Goal: Transaction & Acquisition: Download file/media

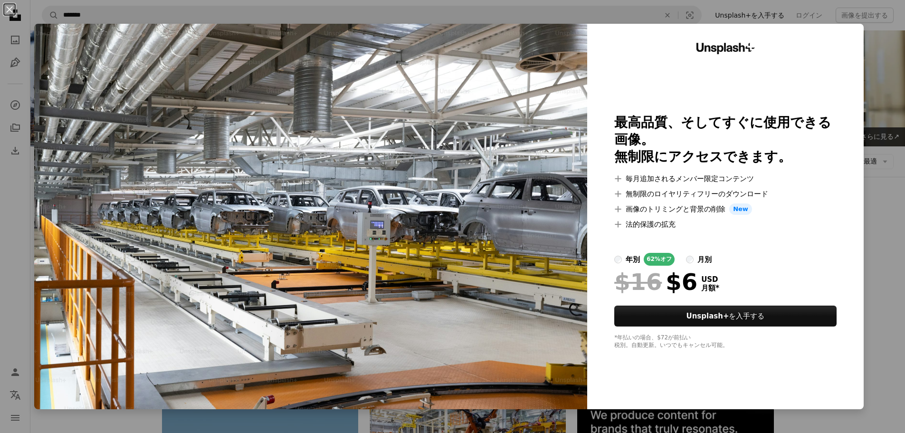
scroll to position [475, 0]
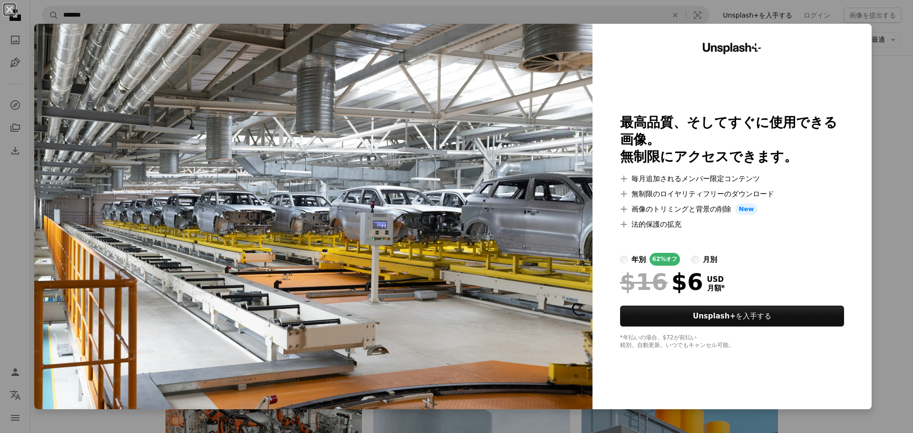
click at [863, 44] on div "Unsplash+ 最高品質、そしてすぐに使用できる画像。 無制限にアクセスできます。 A plus sign 毎月追加されるメンバー限定コンテンツ A pl…" at bounding box center [731, 216] width 279 height 385
click at [879, 85] on div "An X shape Unsplash+ 最高品質、そしてすぐに使用できる画像。 無制限にアクセスできます。 A plus sign 毎月追加されるメンバー限…" at bounding box center [456, 216] width 913 height 433
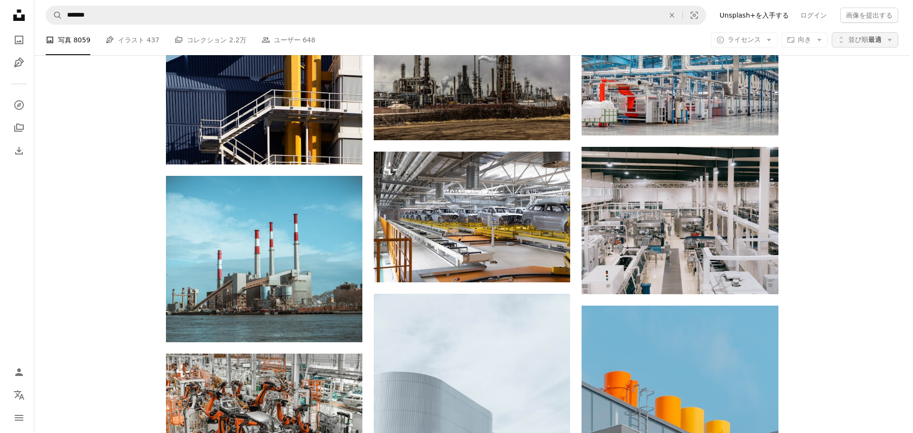
scroll to position [475, 0]
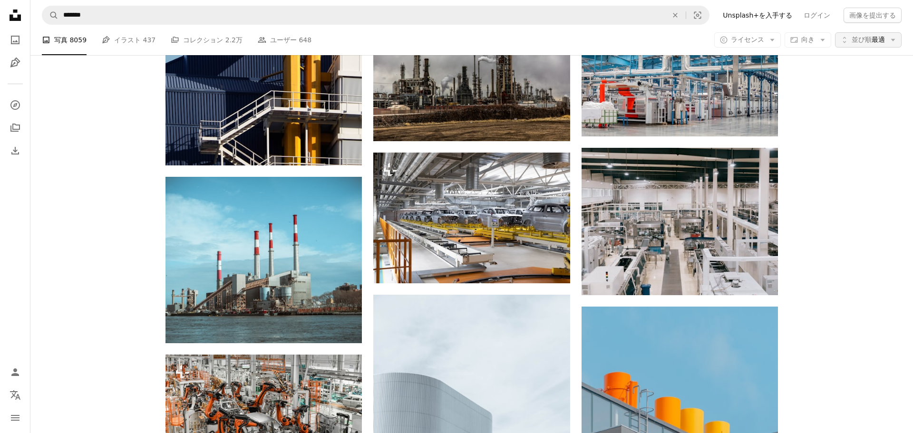
click at [860, 42] on span "並び順" at bounding box center [861, 40] width 20 height 8
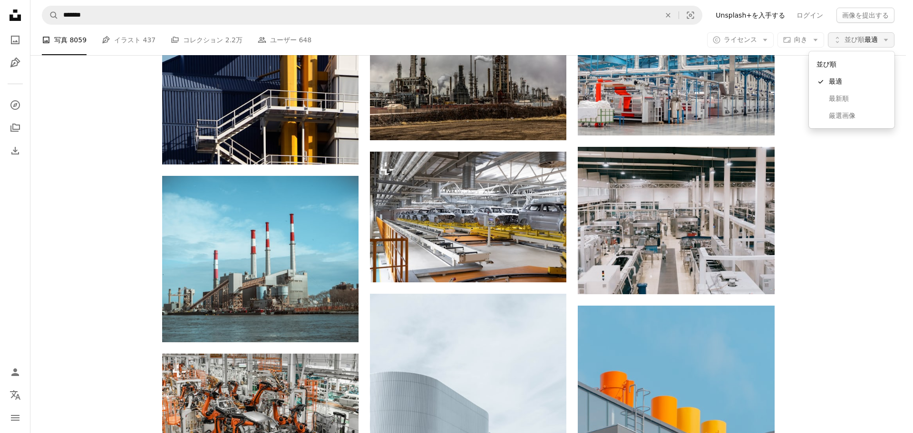
click at [860, 42] on span "並び順" at bounding box center [854, 40] width 20 height 8
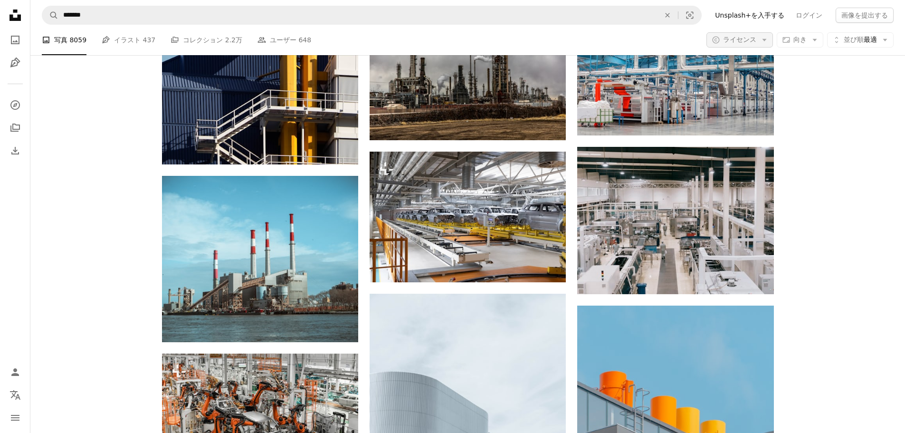
scroll to position [0, 0]
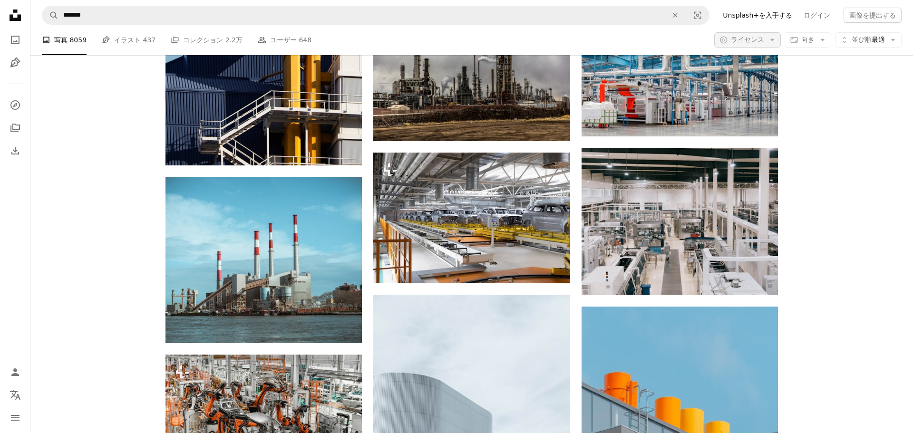
click at [768, 42] on icon "Arrow down" at bounding box center [772, 40] width 9 height 9
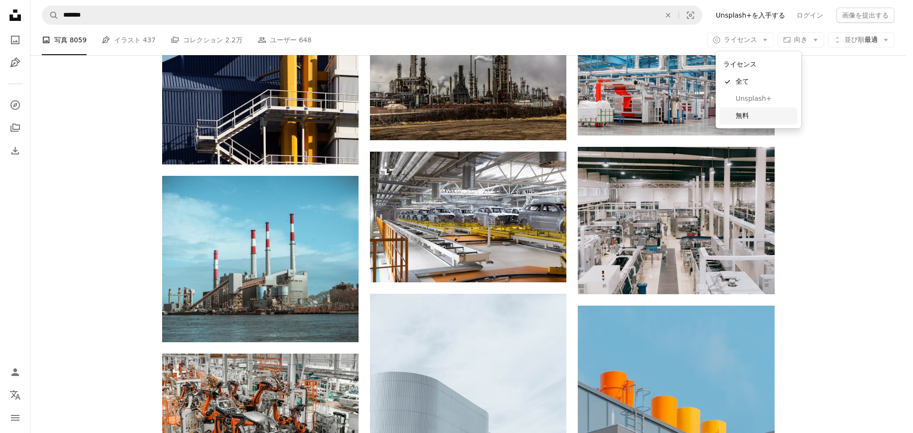
click at [746, 112] on span "無料" at bounding box center [764, 116] width 58 height 10
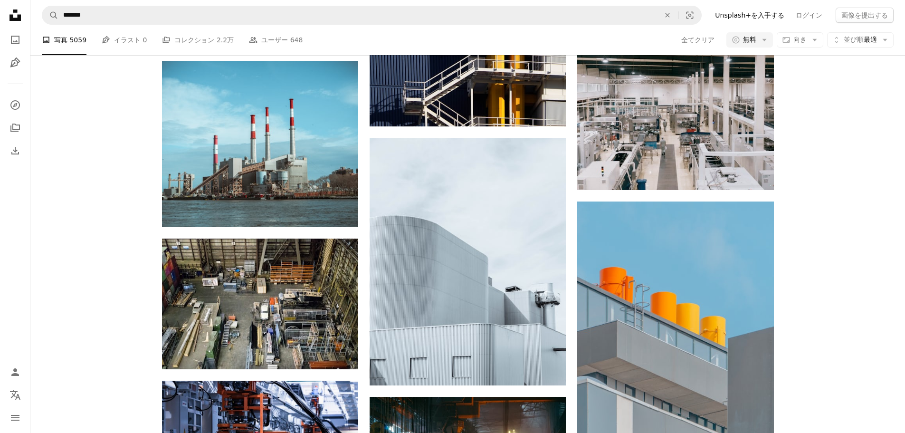
scroll to position [95, 0]
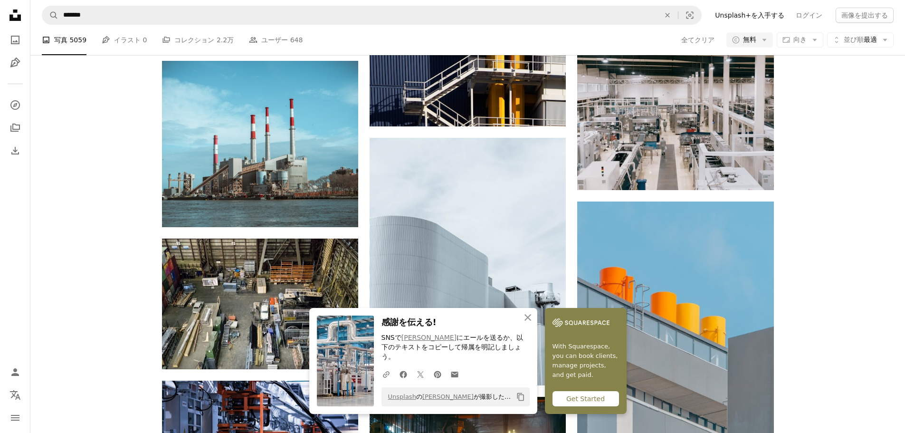
scroll to position [143, 0]
drag, startPoint x: 76, startPoint y: 15, endPoint x: 0, endPoint y: 7, distance: 76.0
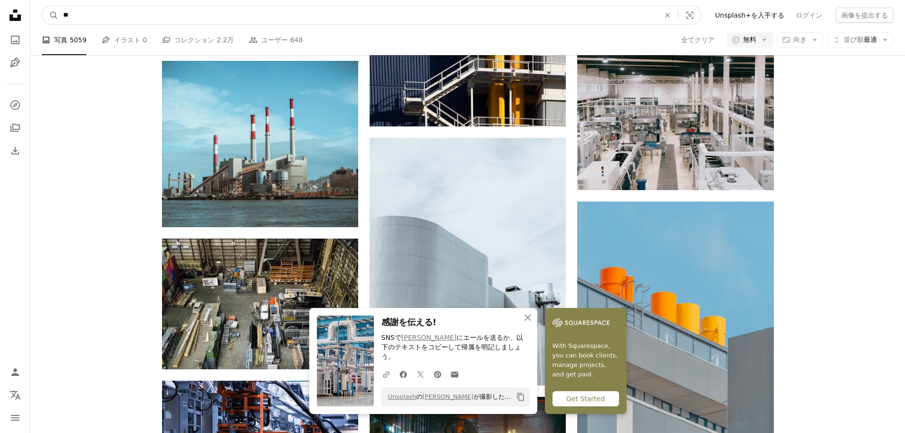
type input "***"
click button "A magnifying glass" at bounding box center [50, 15] width 16 height 18
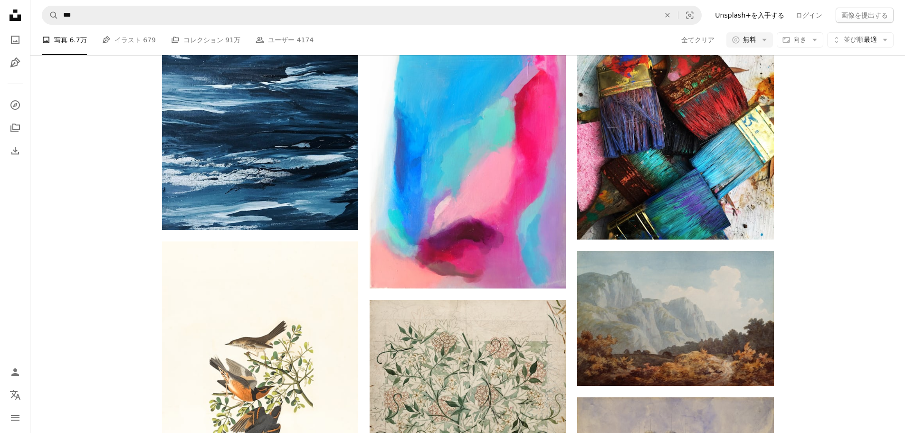
scroll to position [285, 0]
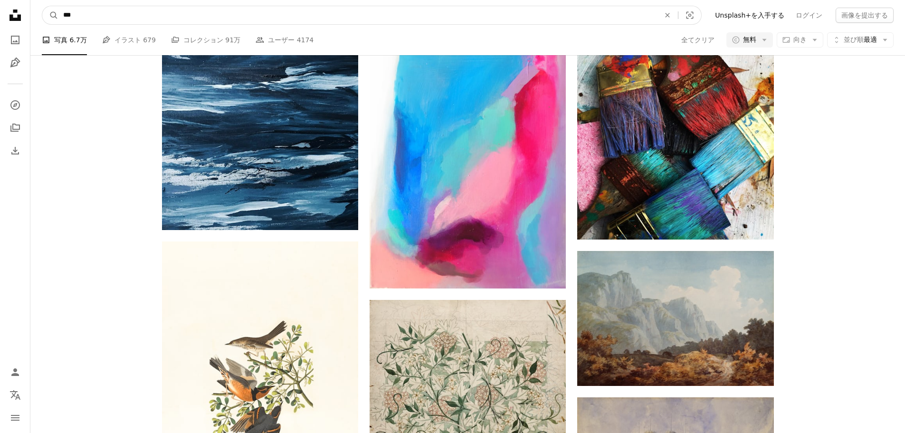
drag, startPoint x: 97, startPoint y: 20, endPoint x: 0, endPoint y: 22, distance: 97.0
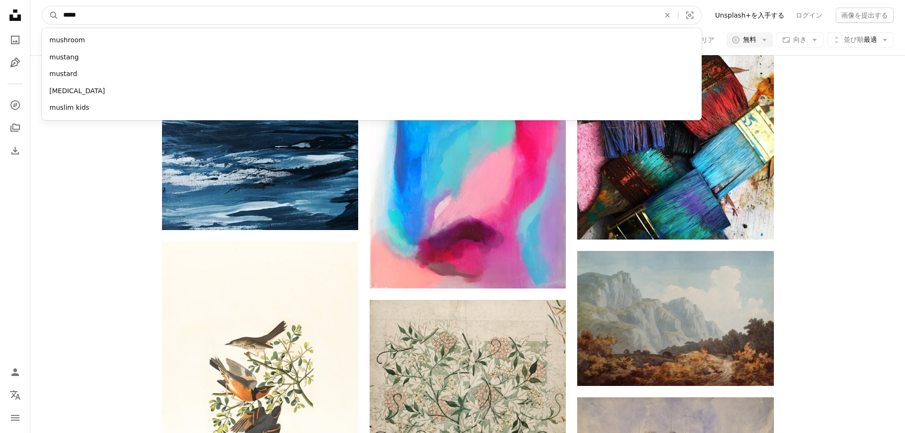
type input "******"
click button "A magnifying glass" at bounding box center [50, 15] width 16 height 18
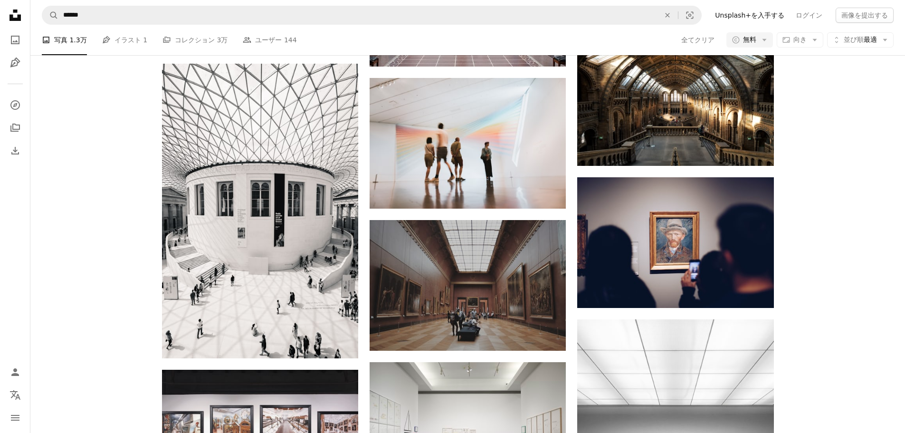
scroll to position [190, 0]
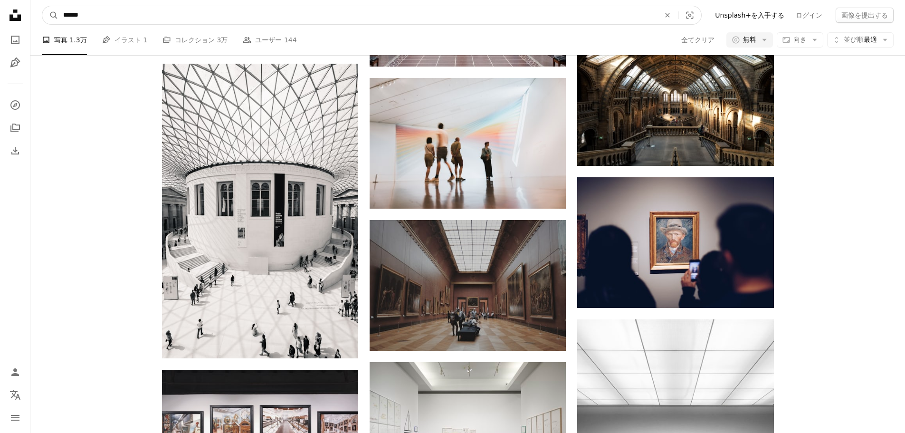
drag, startPoint x: 106, startPoint y: 18, endPoint x: 8, endPoint y: 13, distance: 97.5
type input "*****"
click at [42, 6] on button "A magnifying glass" at bounding box center [50, 15] width 16 height 18
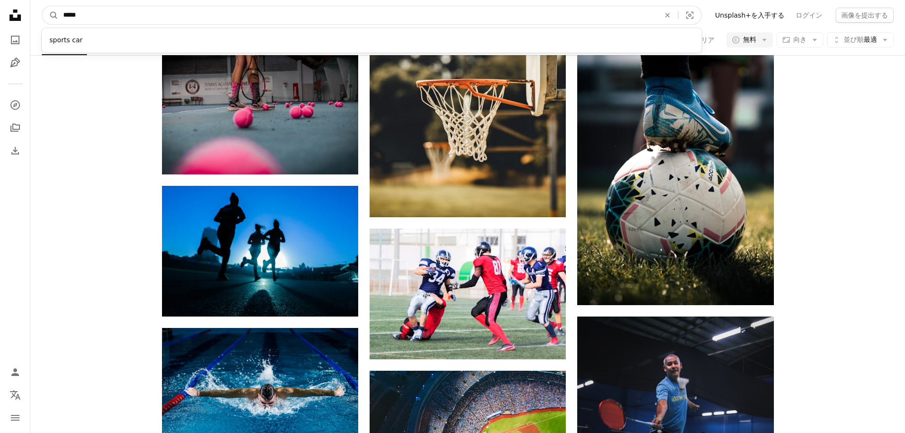
drag, startPoint x: 115, startPoint y: 19, endPoint x: 27, endPoint y: 24, distance: 88.5
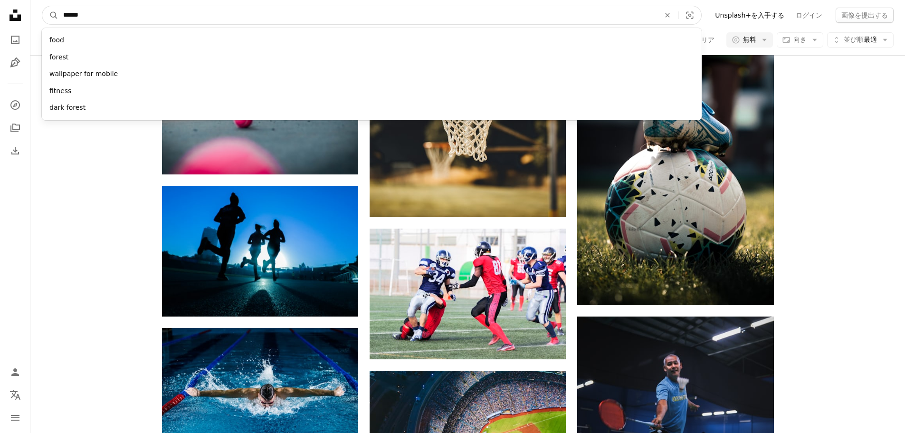
type input "*******"
click button "A magnifying glass" at bounding box center [50, 15] width 16 height 18
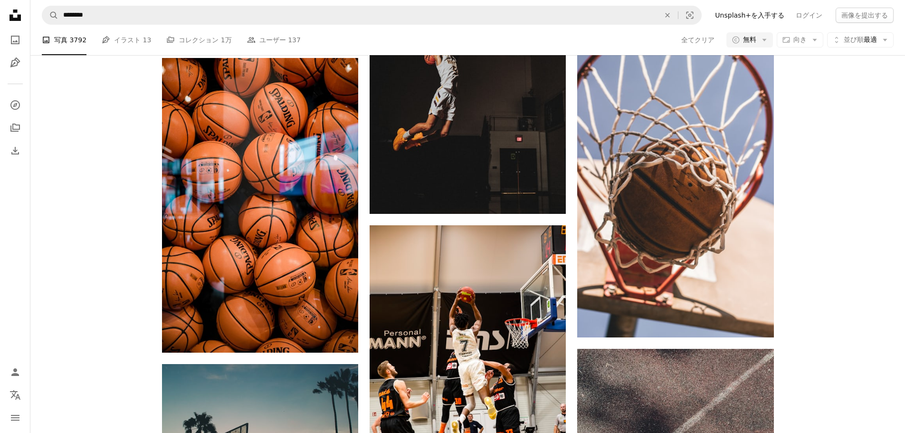
scroll to position [808, 0]
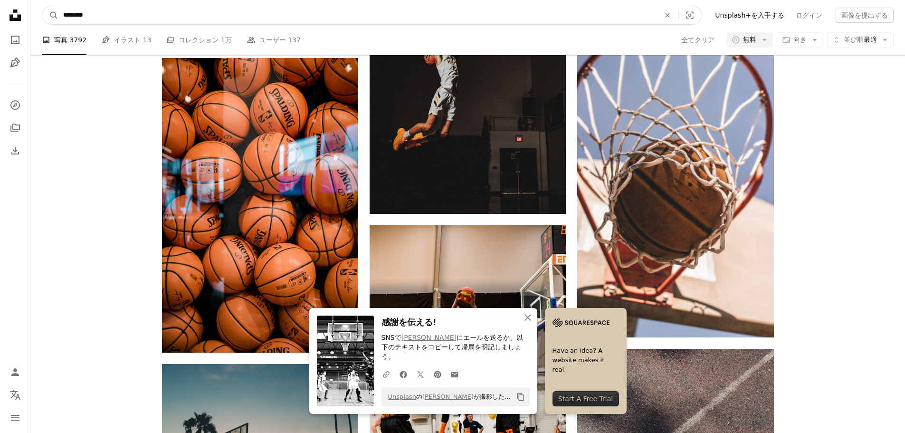
click at [161, 15] on input "********" at bounding box center [357, 15] width 599 height 18
drag, startPoint x: 105, startPoint y: 14, endPoint x: 0, endPoint y: -4, distance: 106.1
type input "**********"
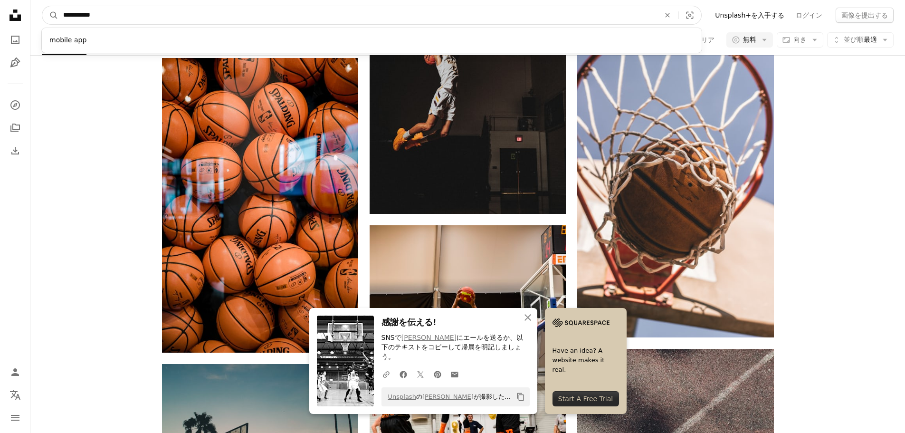
click button "A magnifying glass" at bounding box center [50, 15] width 16 height 18
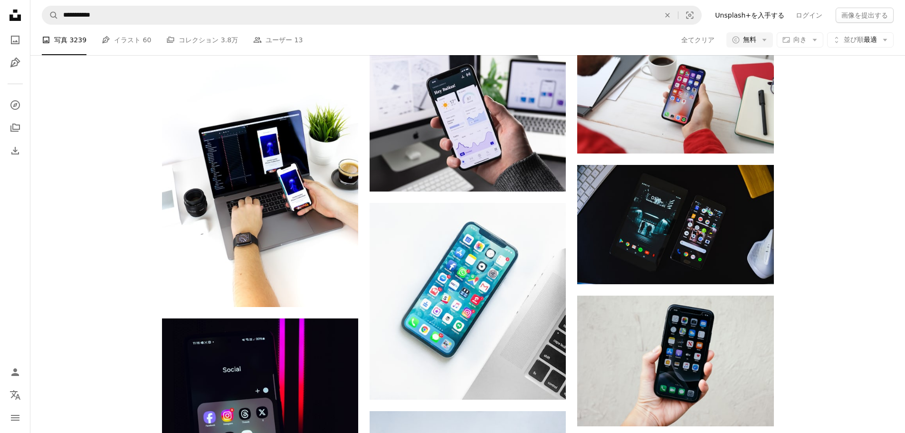
scroll to position [380, 0]
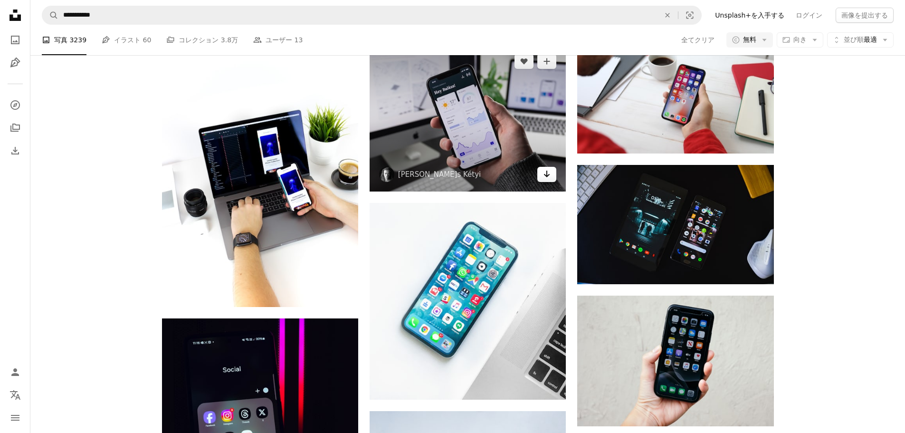
click at [547, 180] on icon "Arrow pointing down" at bounding box center [547, 173] width 8 height 11
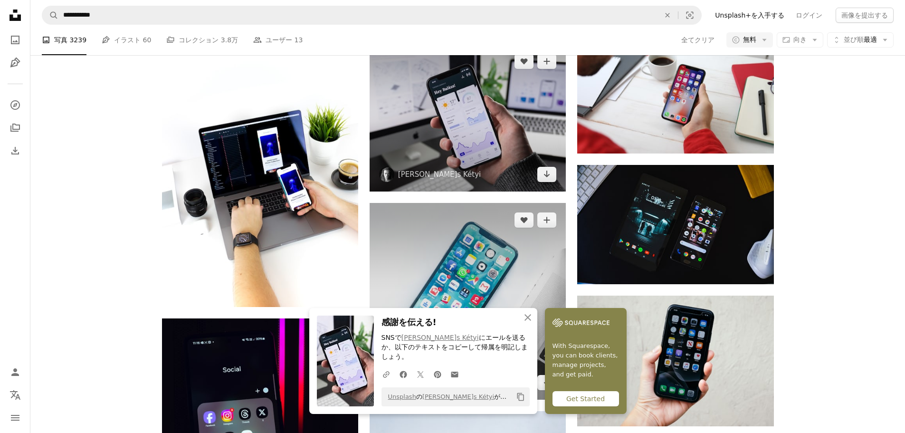
scroll to position [1141, 0]
